Goal: Information Seeking & Learning: Find specific fact

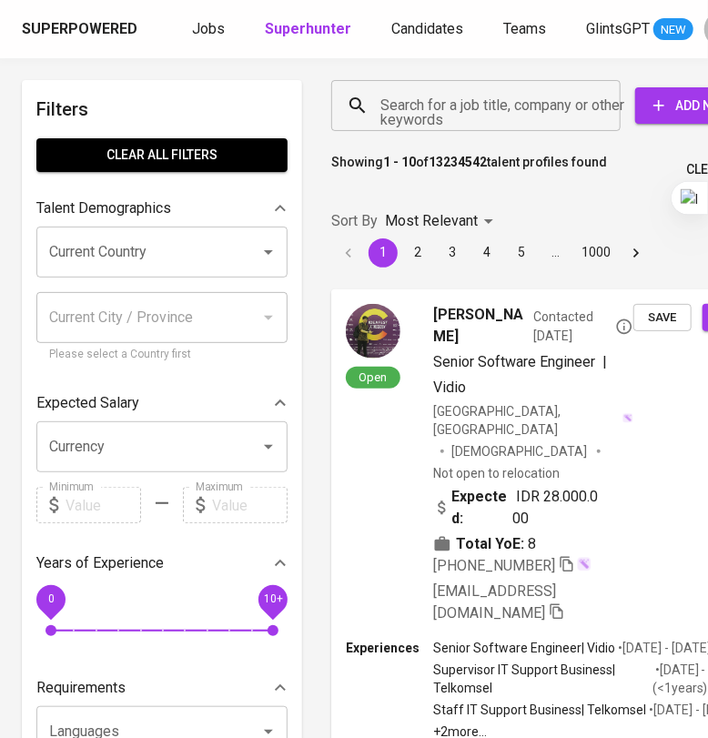
click at [432, 108] on input "Search for a job title, company or other keywords" at bounding box center [480, 105] width 209 height 35
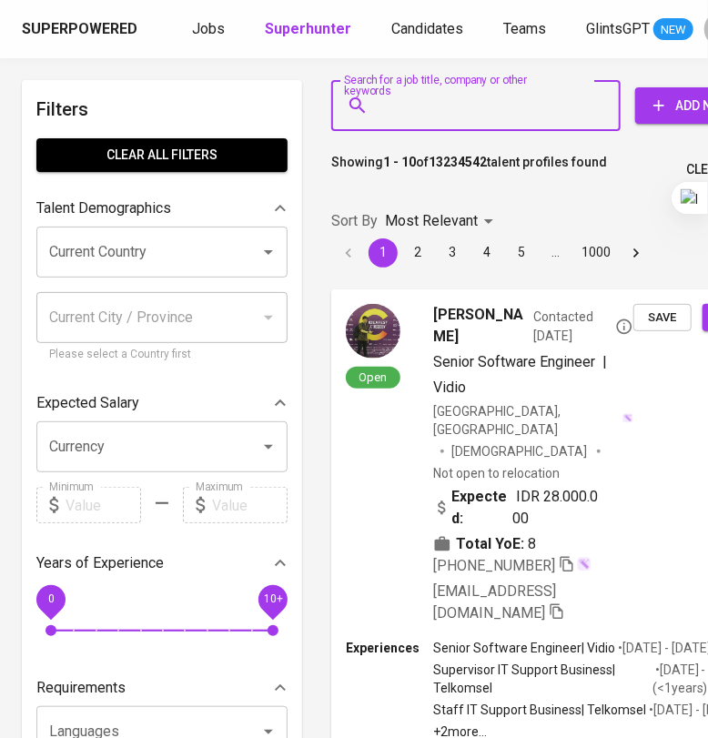
paste input "[EMAIL_ADDRESS][DOMAIN_NAME]"
type input "[EMAIL_ADDRESS][DOMAIN_NAME]"
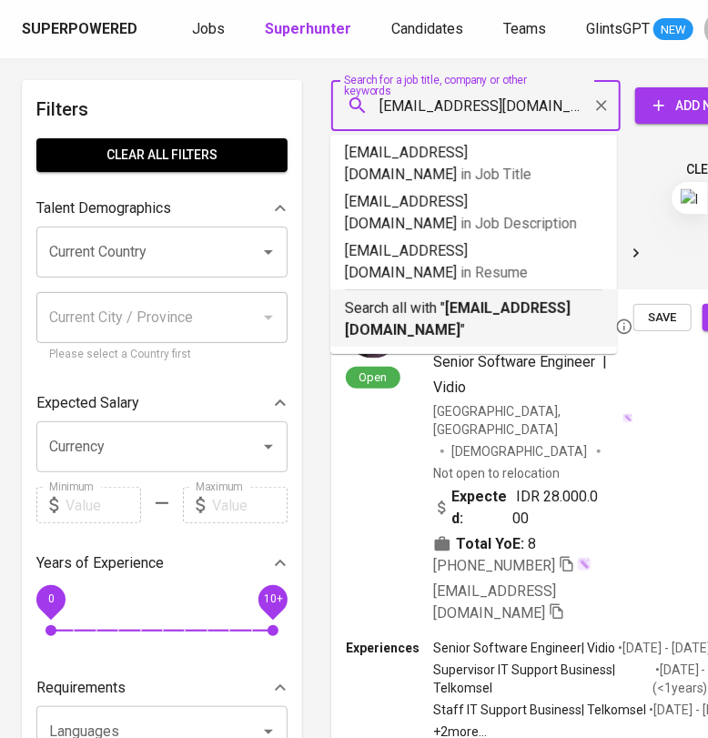
click at [514, 298] on p "Search all with " [EMAIL_ADDRESS][DOMAIN_NAME] "" at bounding box center [474, 320] width 258 height 44
click at [459, 268] on button "3" at bounding box center [452, 252] width 29 height 29
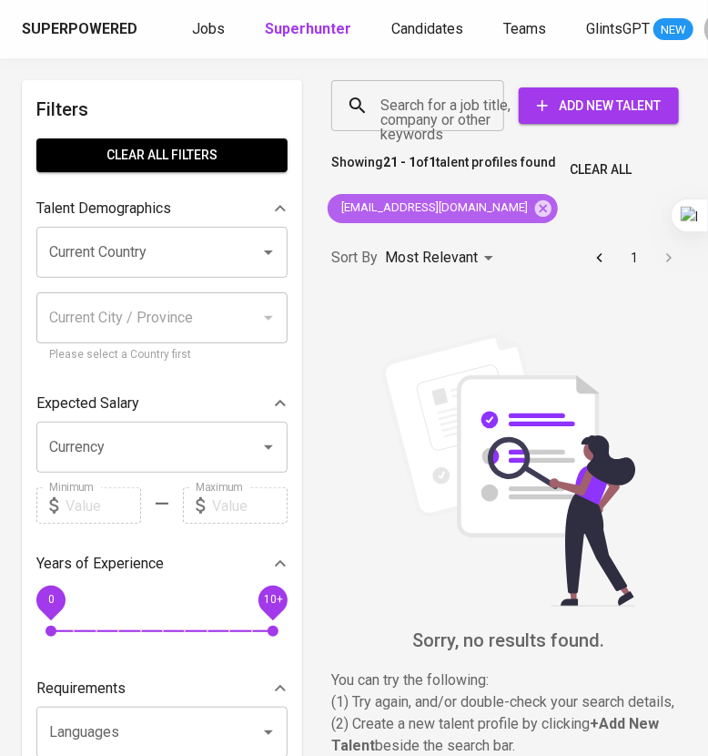
click at [533, 207] on icon at bounding box center [543, 208] width 20 height 20
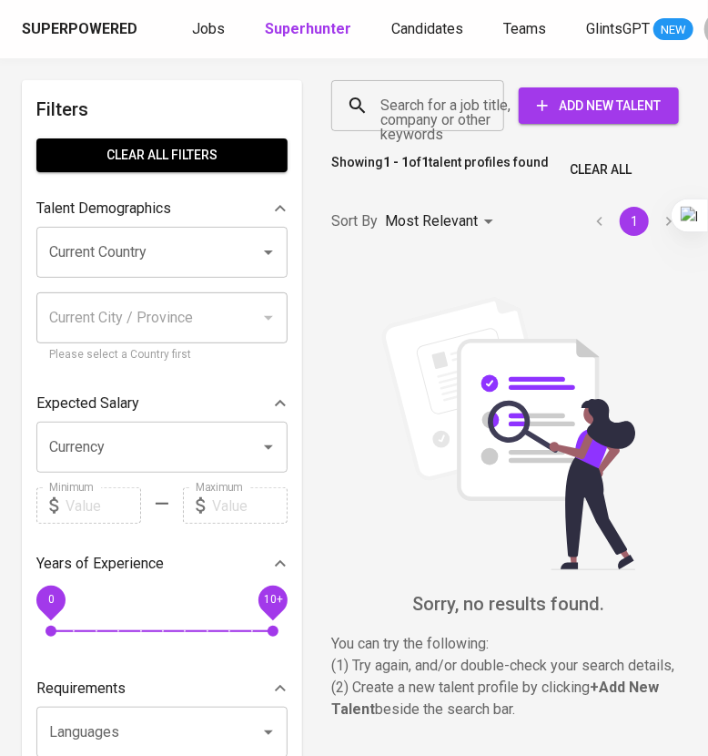
click at [434, 109] on input "Search for a job title, company or other keywords" at bounding box center [422, 105] width 93 height 35
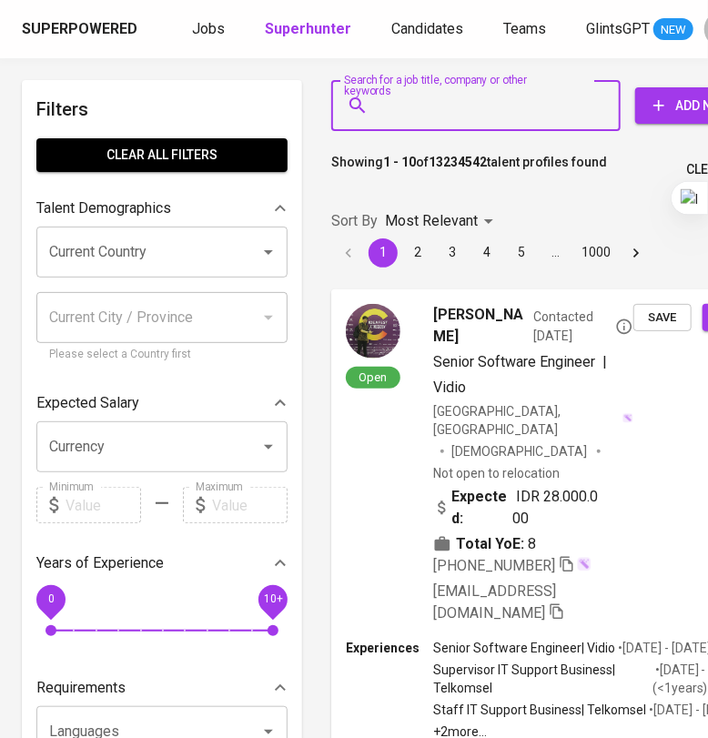
paste input "[EMAIL_ADDRESS][DOMAIN_NAME]"
type input "[EMAIL_ADDRESS][DOMAIN_NAME]"
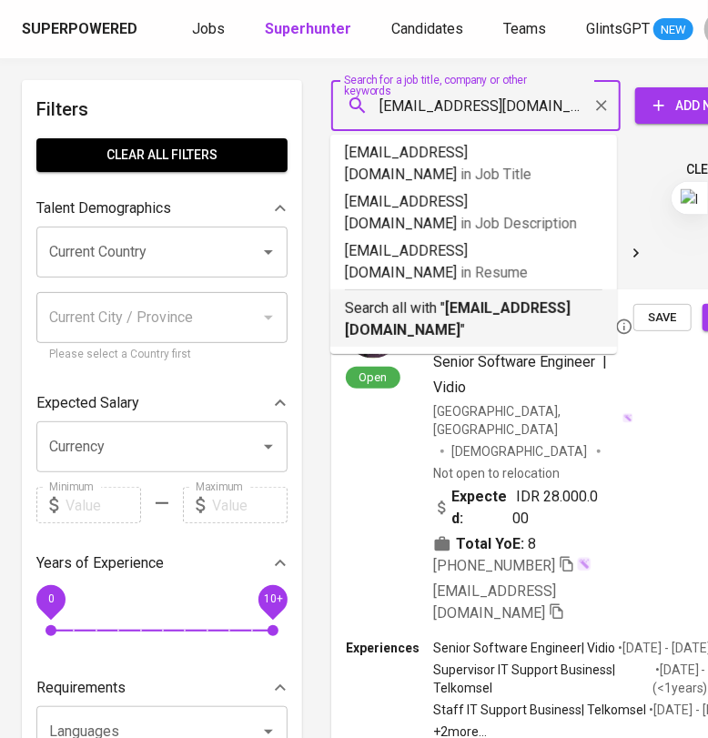
click at [561, 302] on p "Search all with " [EMAIL_ADDRESS][DOMAIN_NAME] "" at bounding box center [474, 320] width 258 height 44
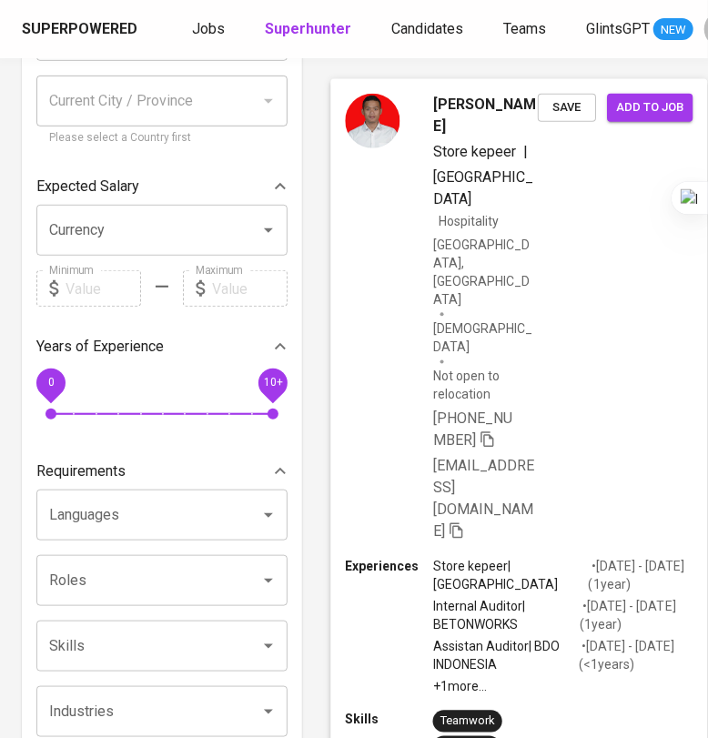
scroll to position [341, 0]
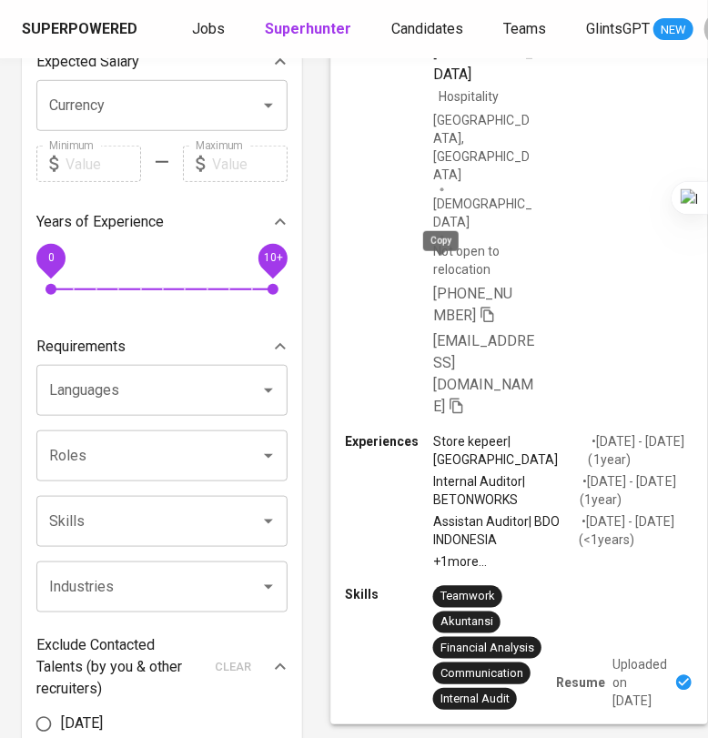
click at [480, 306] on icon "button" at bounding box center [488, 314] width 16 height 16
